Goal: Find specific page/section: Find specific page/section

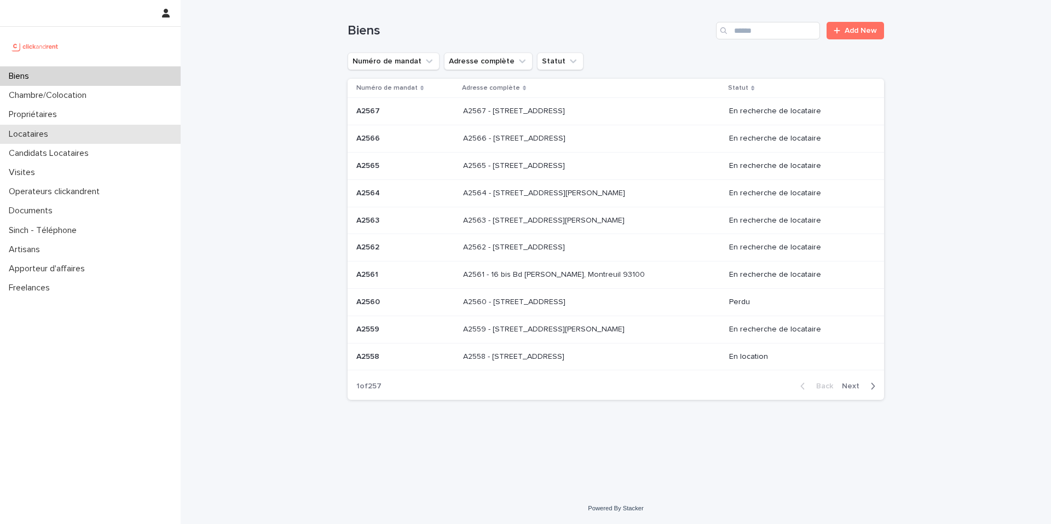
click at [100, 137] on div "Locataires" at bounding box center [90, 134] width 181 height 19
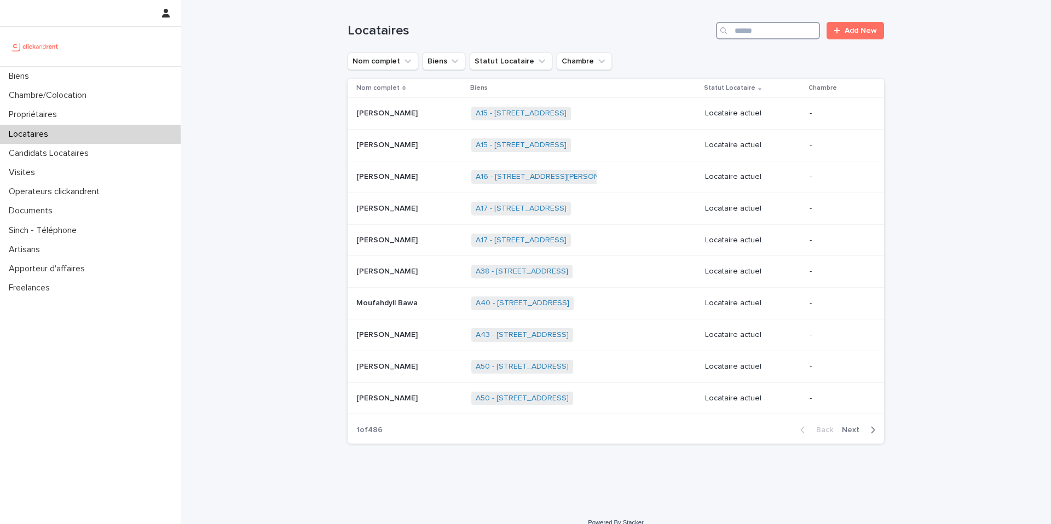
click at [739, 34] on input "Search" at bounding box center [768, 31] width 104 height 18
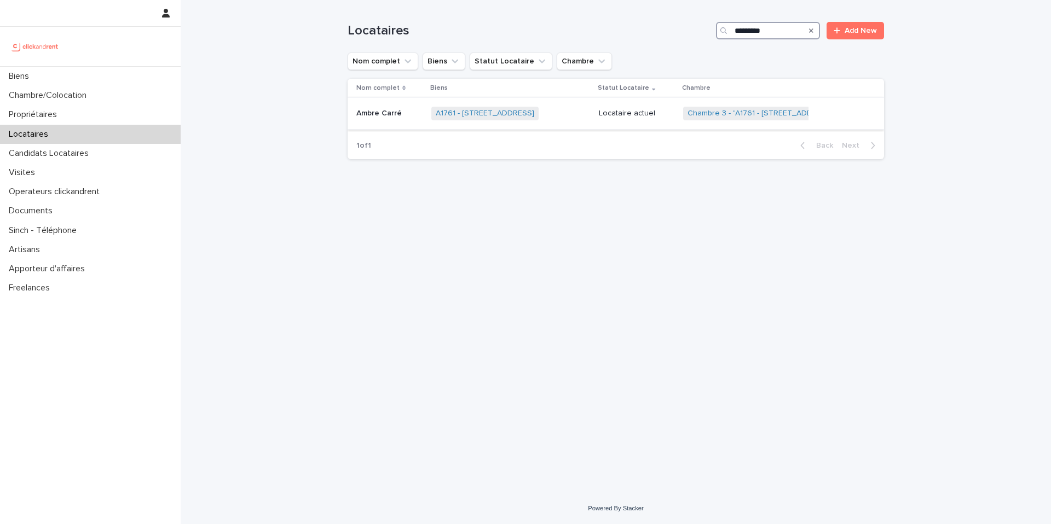
type input "*********"
click at [581, 109] on div "A1761 - [STREET_ADDRESS] + 0" at bounding box center [510, 113] width 159 height 22
